Goal: Check status: Check status

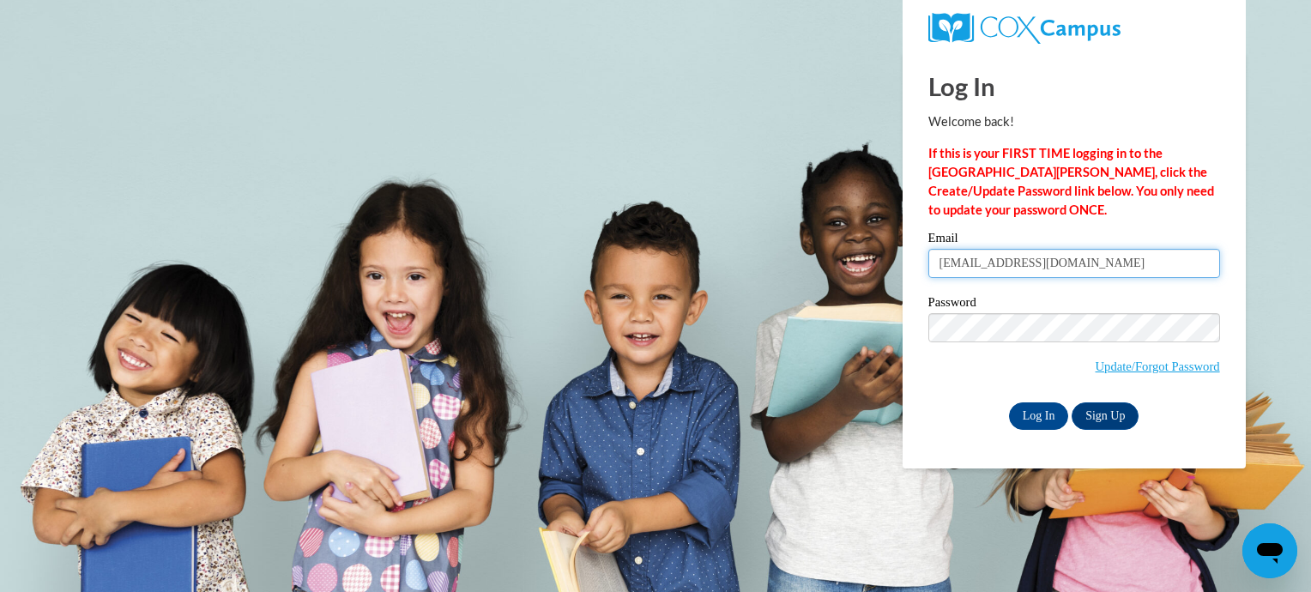
click at [1081, 257] on input "marthaatwater1@gmail.com" at bounding box center [1074, 263] width 292 height 29
type input "111finley@charter.net"
click at [1037, 409] on input "Log In" at bounding box center [1039, 415] width 60 height 27
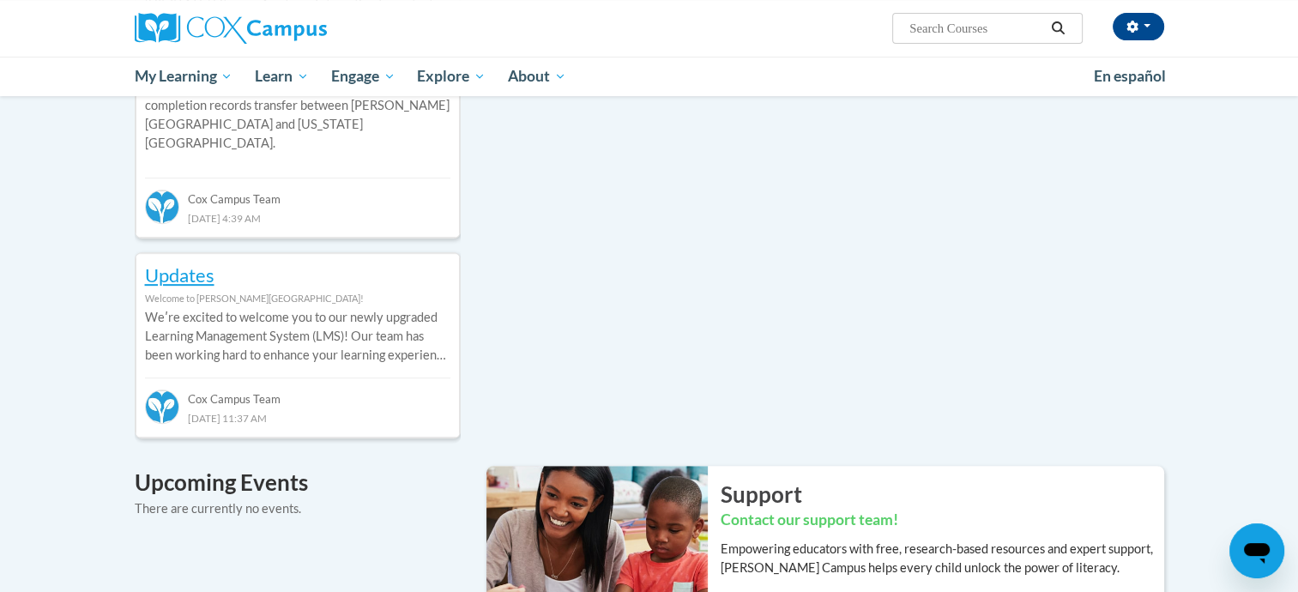
scroll to position [811, 0]
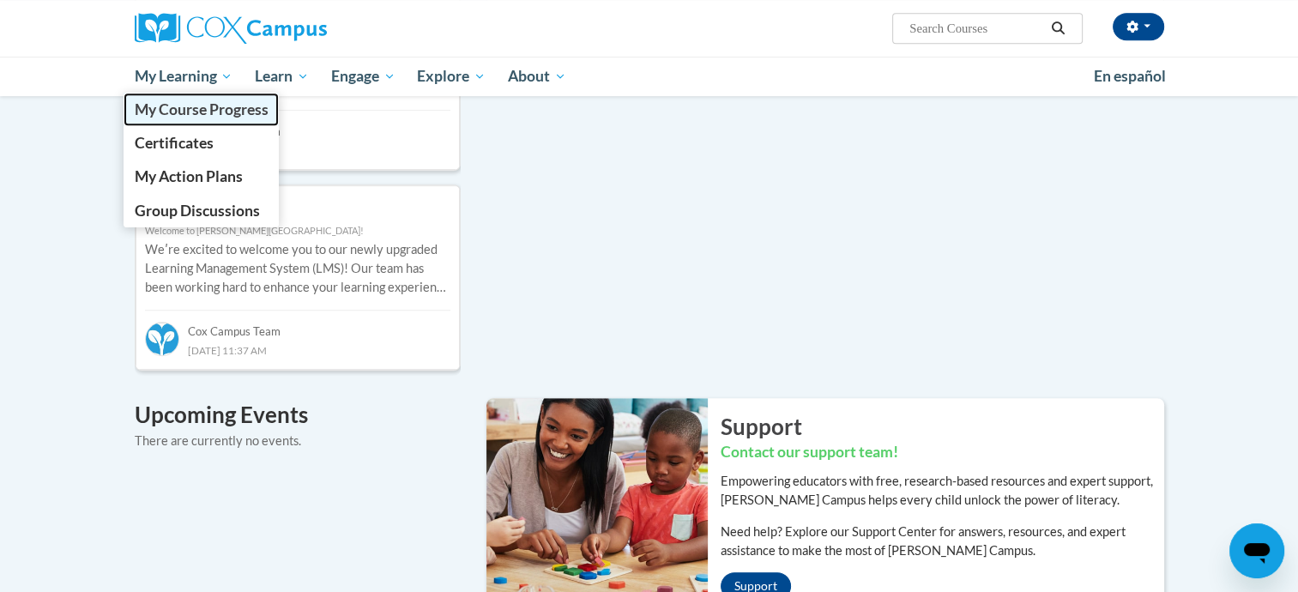
click at [190, 112] on span "My Course Progress" at bounding box center [201, 109] width 134 height 18
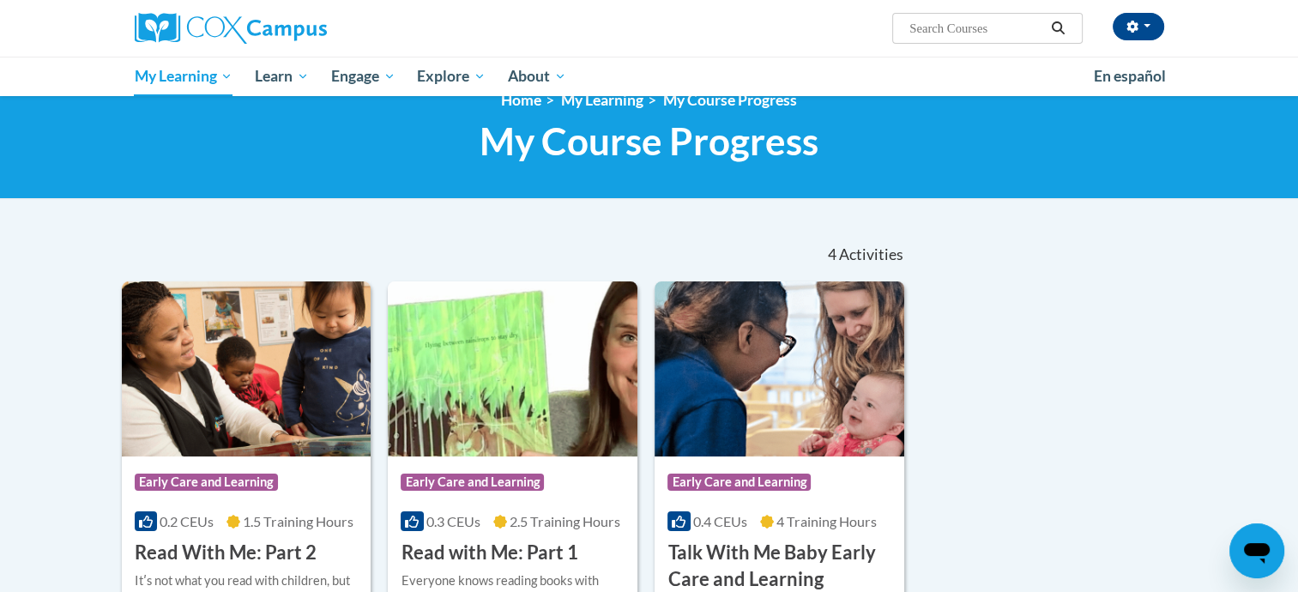
scroll to position [8, 0]
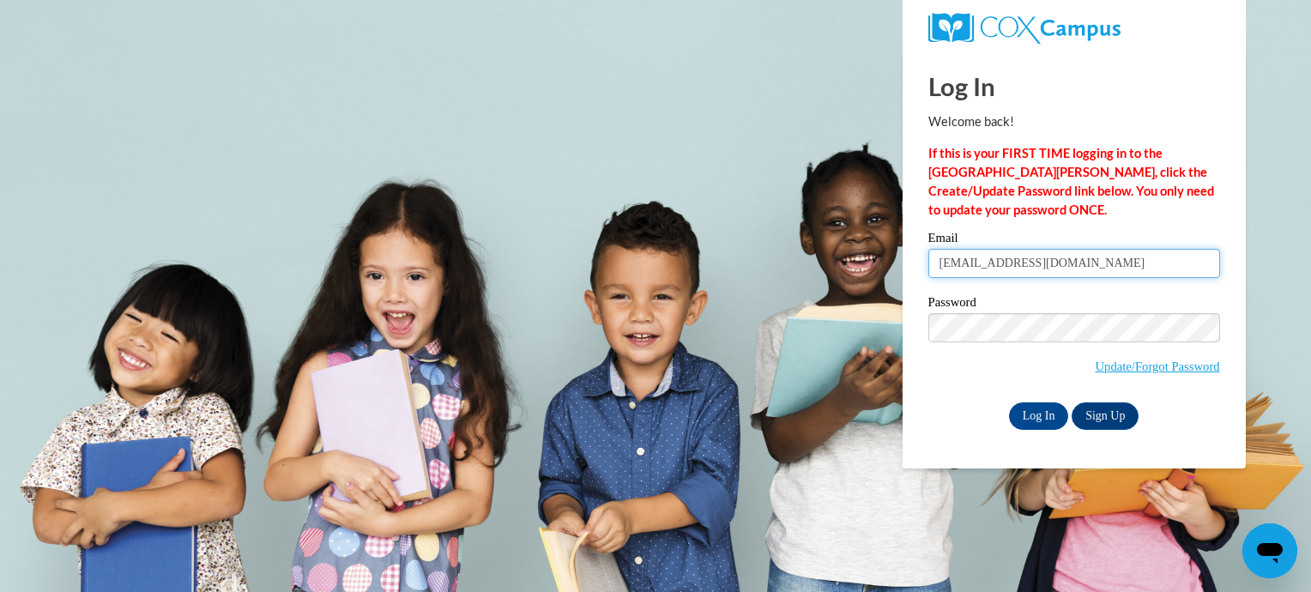
click at [1054, 263] on input "111finley@charter.net" at bounding box center [1074, 263] width 292 height 29
type input "marthaatwater1@gmail.com"
click at [1044, 419] on input "Log In" at bounding box center [1039, 415] width 60 height 27
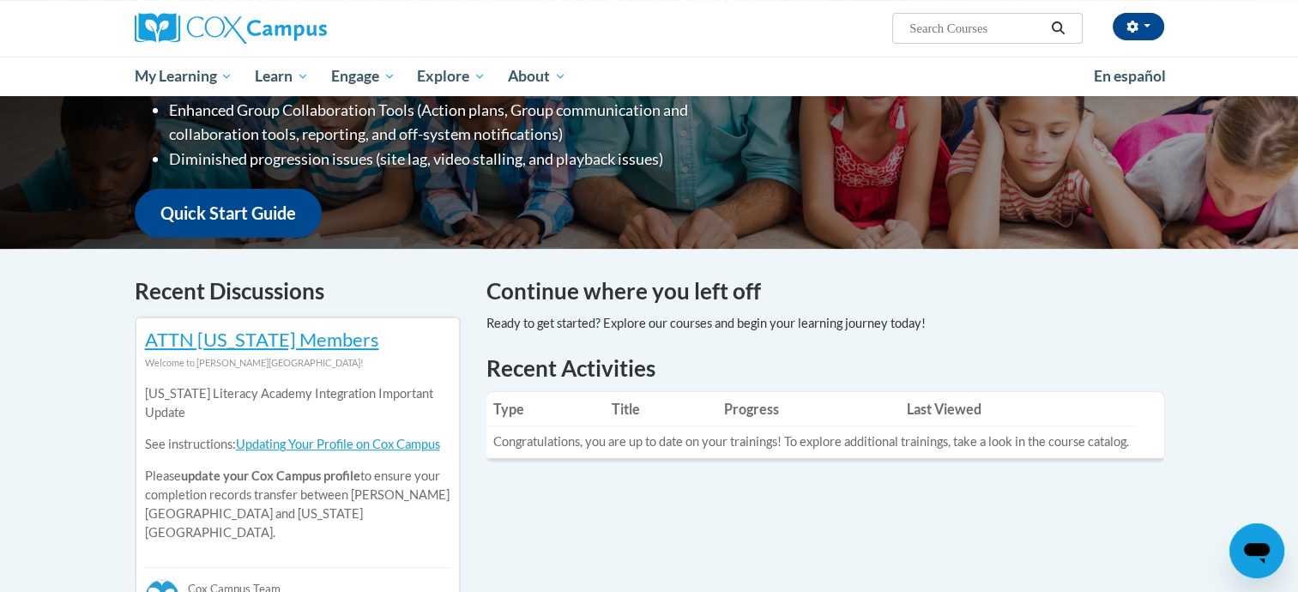
scroll to position [388, 0]
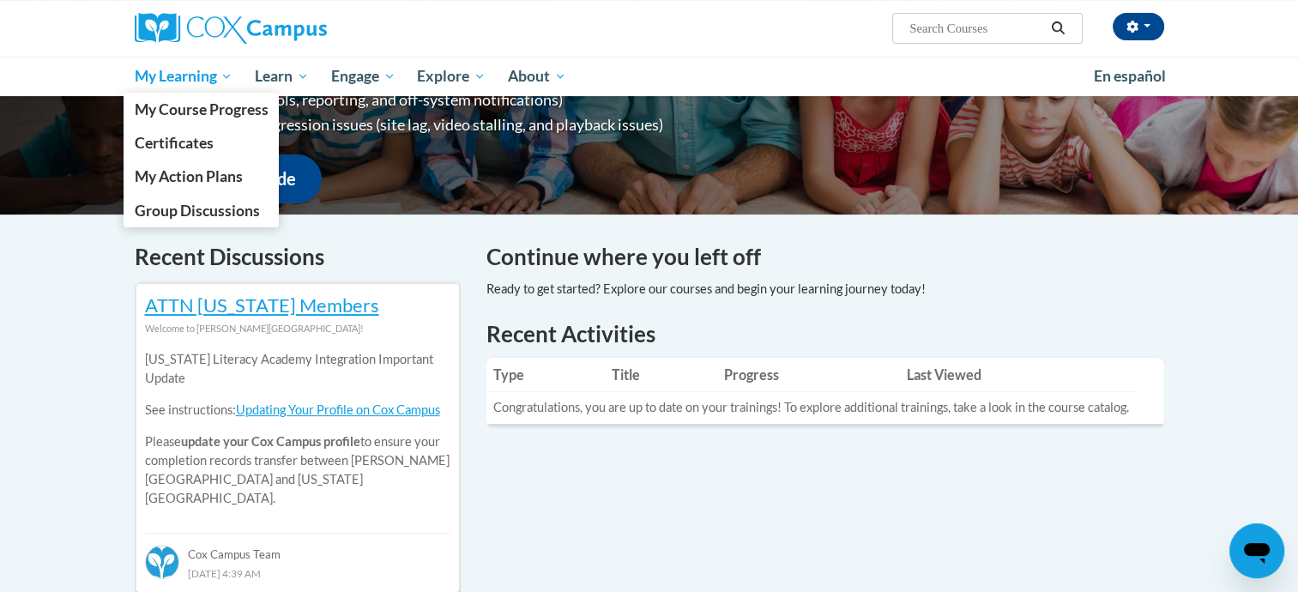
click at [151, 79] on span "My Learning" at bounding box center [183, 76] width 99 height 21
click at [164, 115] on span "My Course Progress" at bounding box center [201, 109] width 134 height 18
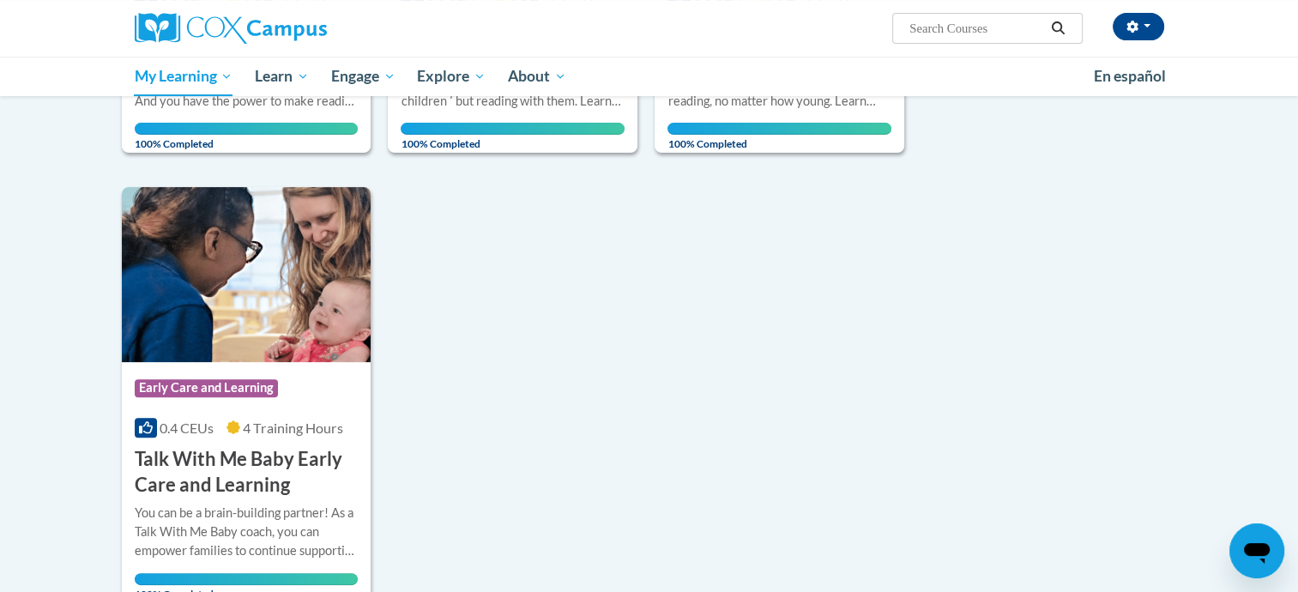
scroll to position [605, 0]
